Goal: Task Accomplishment & Management: Manage account settings

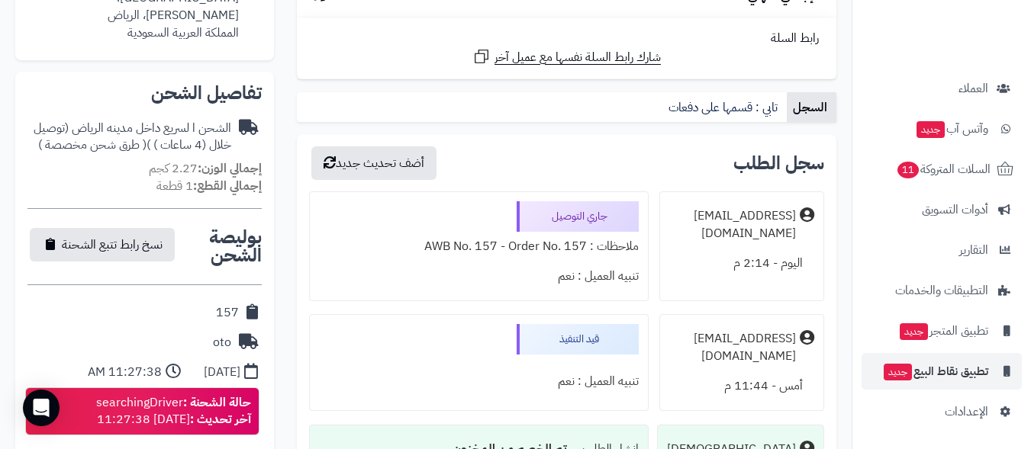
scroll to position [610, 0]
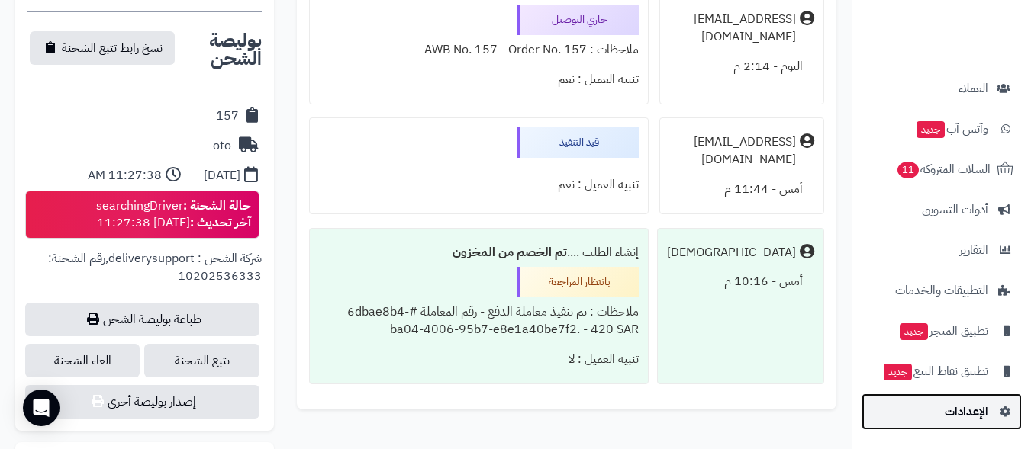
click at [975, 411] on span "الإعدادات" at bounding box center [966, 411] width 43 height 21
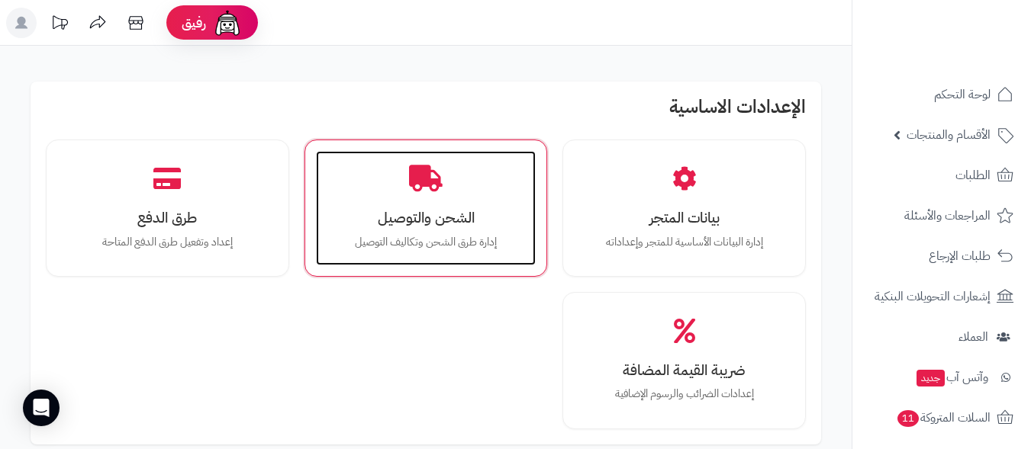
click at [434, 220] on h3 "الشحن والتوصيل" at bounding box center [426, 218] width 190 height 16
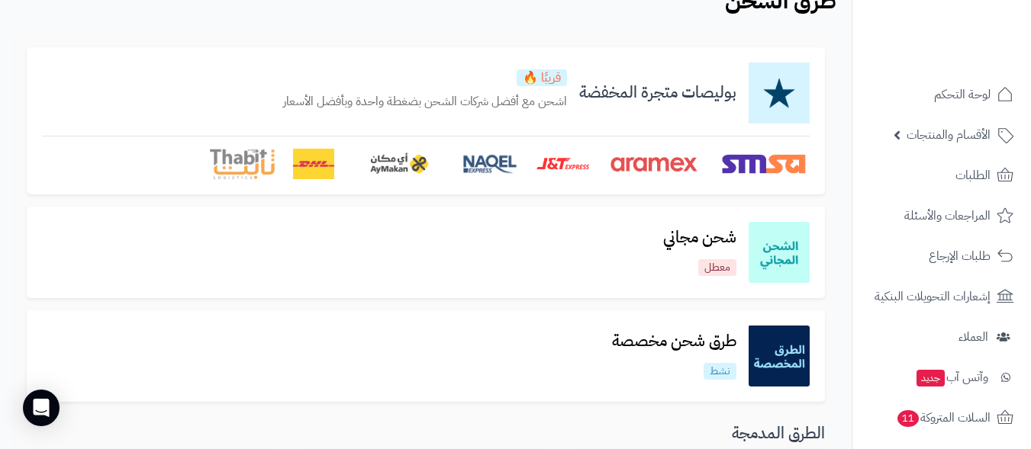
scroll to position [153, 0]
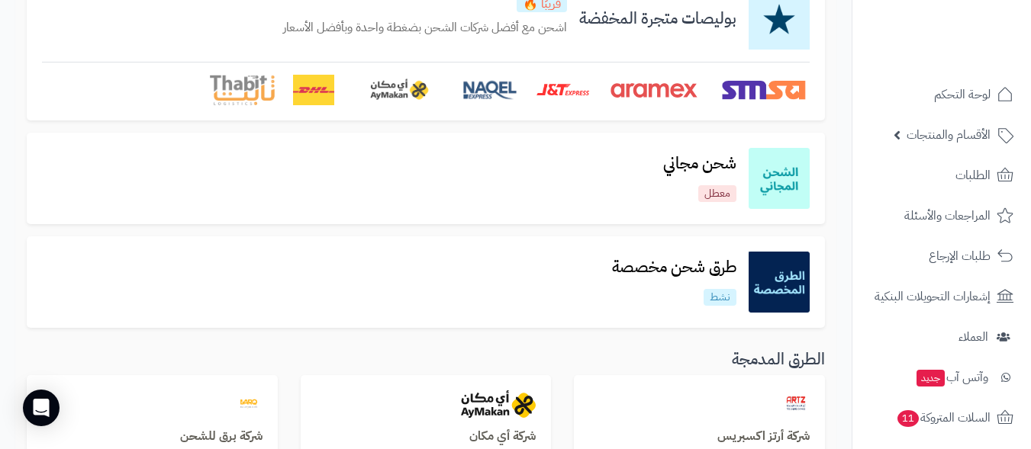
click at [768, 280] on img at bounding box center [778, 282] width 61 height 61
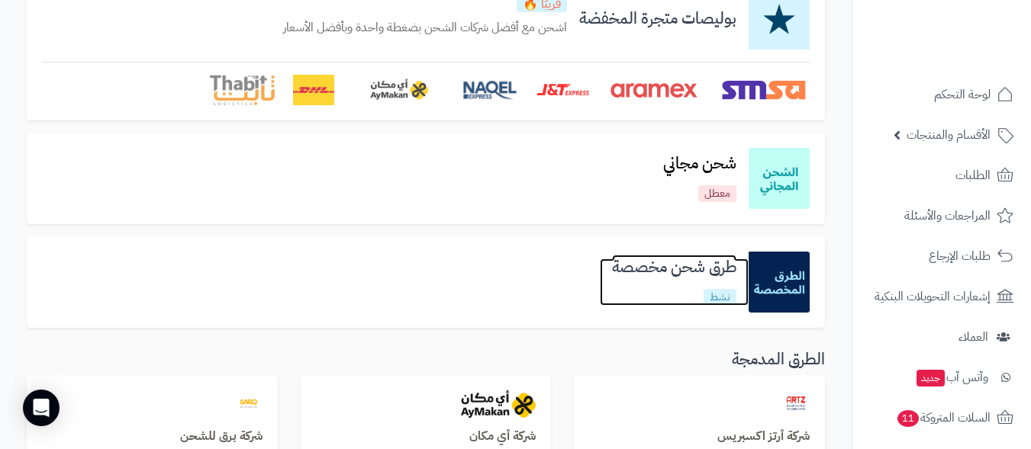
click at [671, 272] on h3 "طرق شحن مخصصة" at bounding box center [674, 268] width 149 height 18
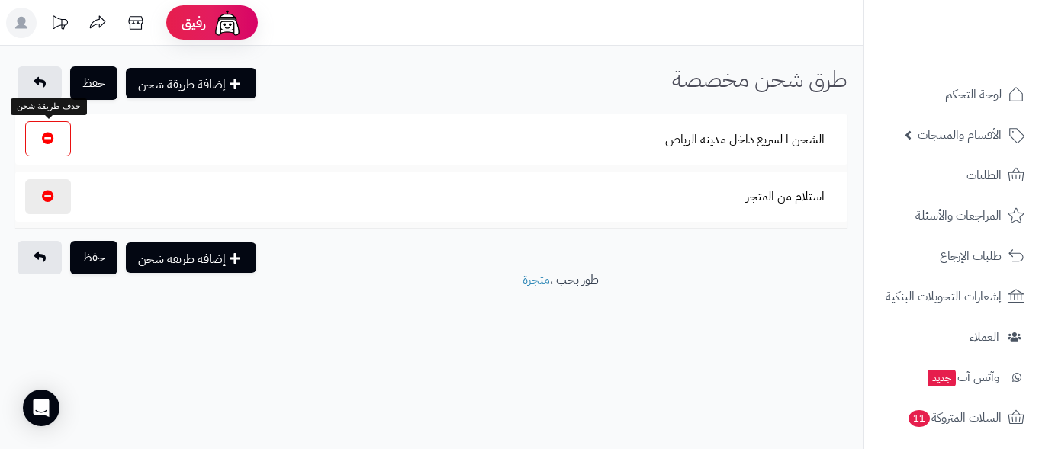
click at [54, 142] on button "button" at bounding box center [48, 138] width 46 height 35
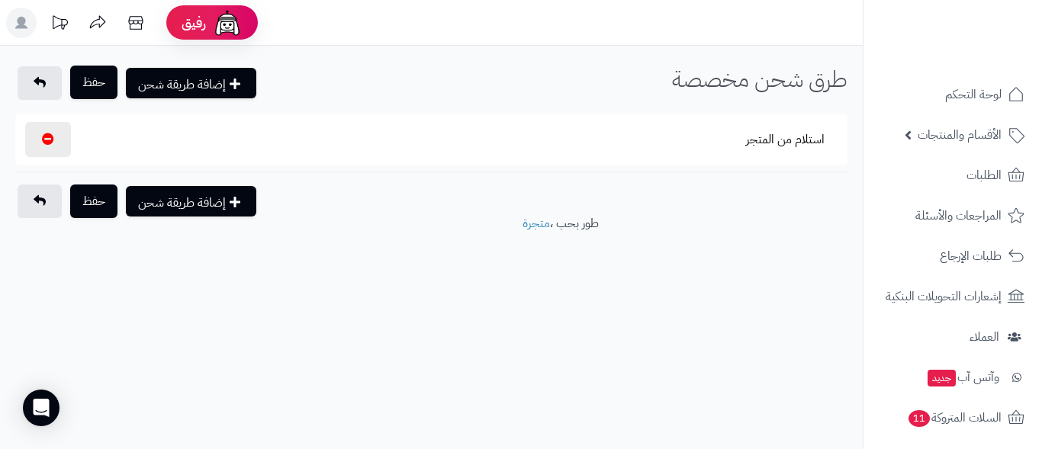
click at [89, 83] on button "حفظ" at bounding box center [93, 83] width 47 height 34
